Goal: Transaction & Acquisition: Purchase product/service

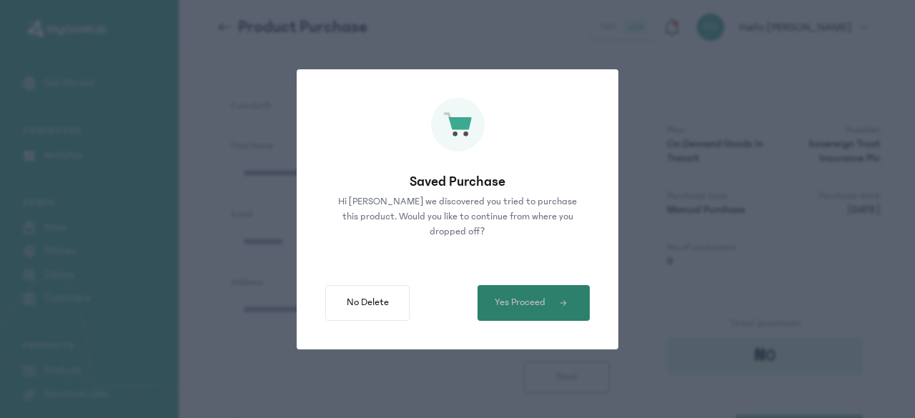
click at [506, 296] on span "Yes Proceed" at bounding box center [520, 302] width 51 height 15
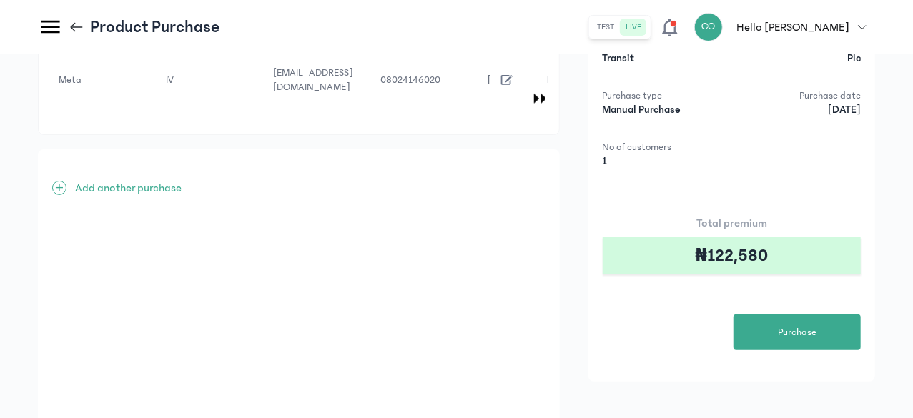
scroll to position [102, 0]
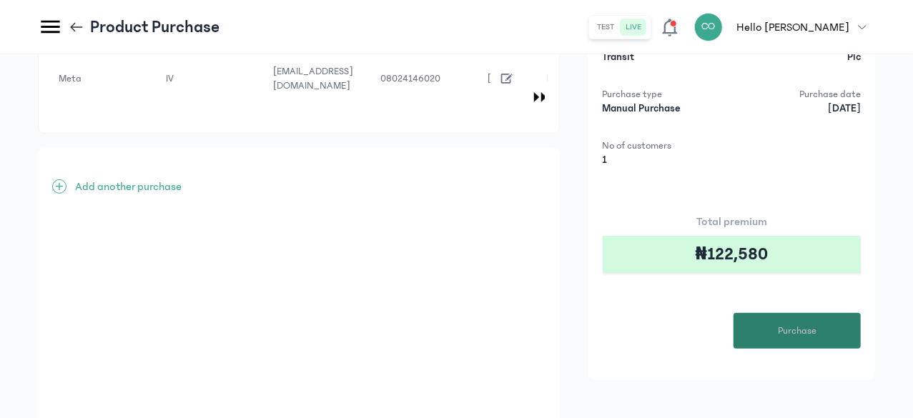
click at [807, 334] on span "Purchase" at bounding box center [797, 331] width 39 height 15
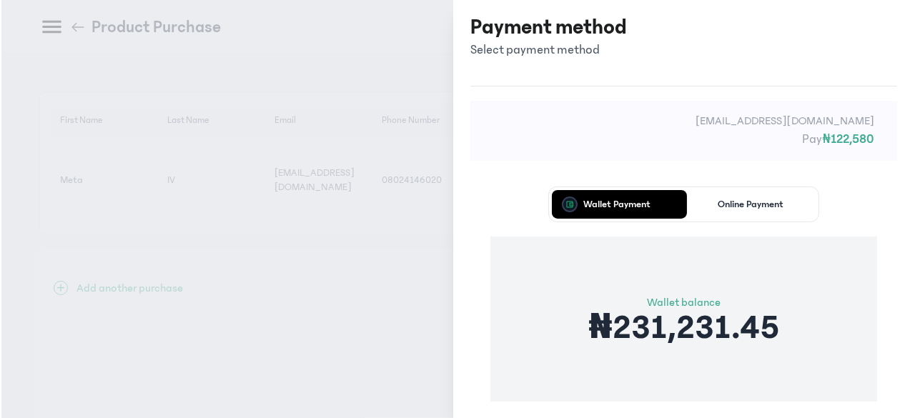
scroll to position [0, 0]
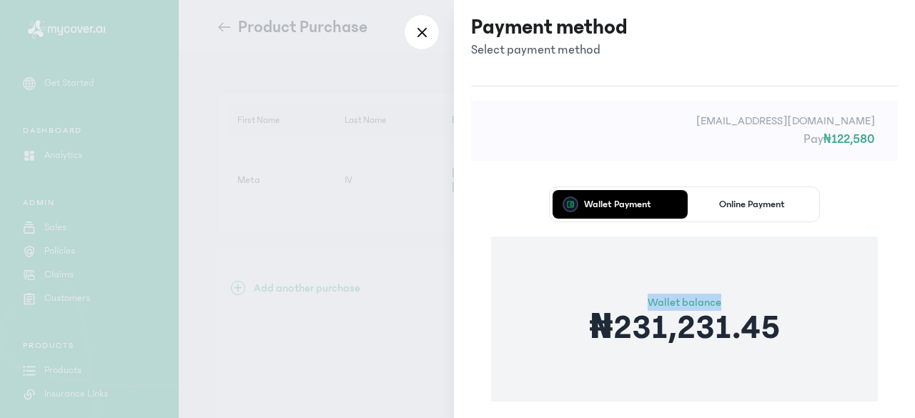
drag, startPoint x: 915, startPoint y: 196, endPoint x: 915, endPoint y: 272, distance: 75.8
click at [915, 272] on div "Payment method Select payment method help@sunfi.co Pay ₦122,580 Wallet Payment …" at bounding box center [684, 209] width 461 height 418
drag, startPoint x: 915, startPoint y: 334, endPoint x: 915, endPoint y: 366, distance: 32.2
click at [915, 366] on div "Payment method Select payment method help@sunfi.co Pay ₦122,580 Wallet Payment …" at bounding box center [684, 209] width 461 height 418
drag, startPoint x: 915, startPoint y: 331, endPoint x: 915, endPoint y: 353, distance: 21.5
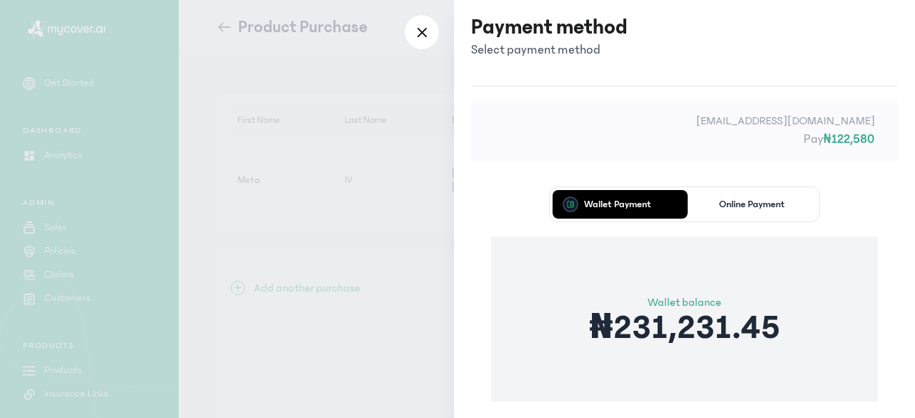
click at [915, 353] on div "Payment method Select payment method help@sunfi.co Pay ₦122,580 Wallet Payment …" at bounding box center [684, 209] width 461 height 418
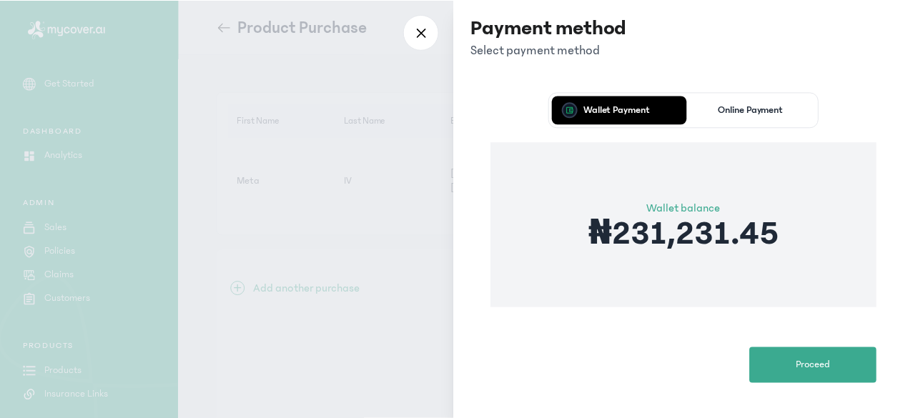
scroll to position [96, 0]
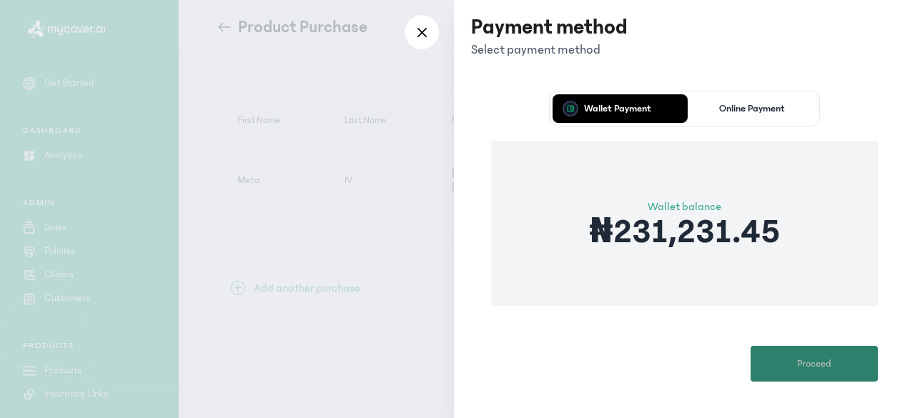
click at [807, 365] on span "Proceed" at bounding box center [814, 364] width 34 height 15
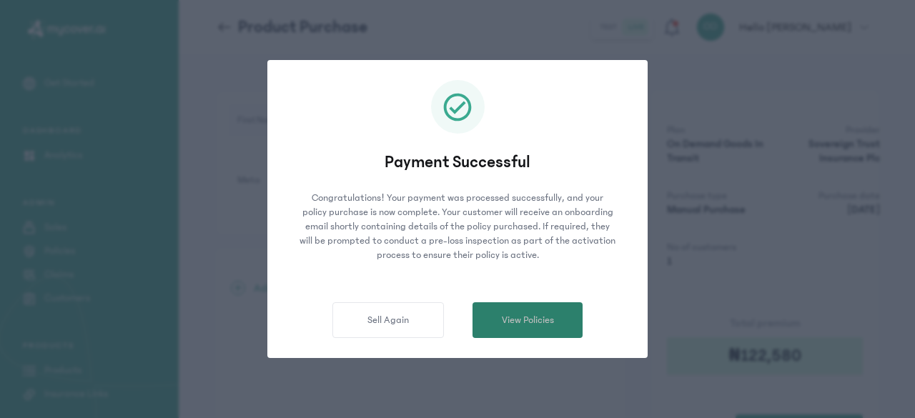
click at [536, 319] on span "View Policies" at bounding box center [528, 320] width 52 height 15
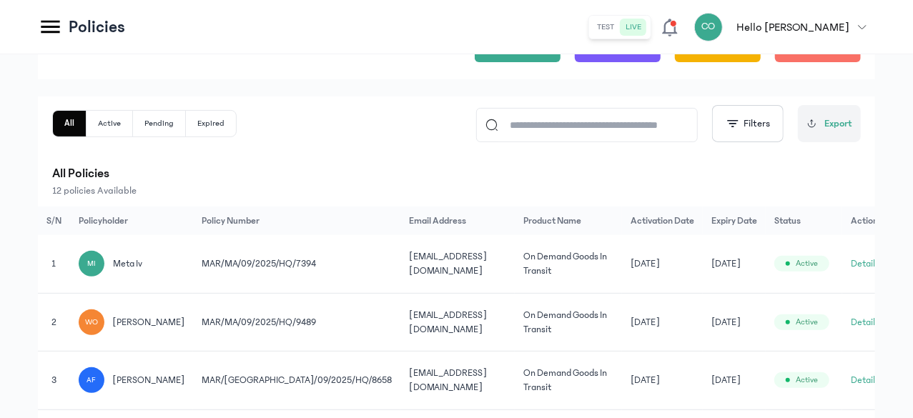
scroll to position [172, 0]
